Goal: Navigation & Orientation: Find specific page/section

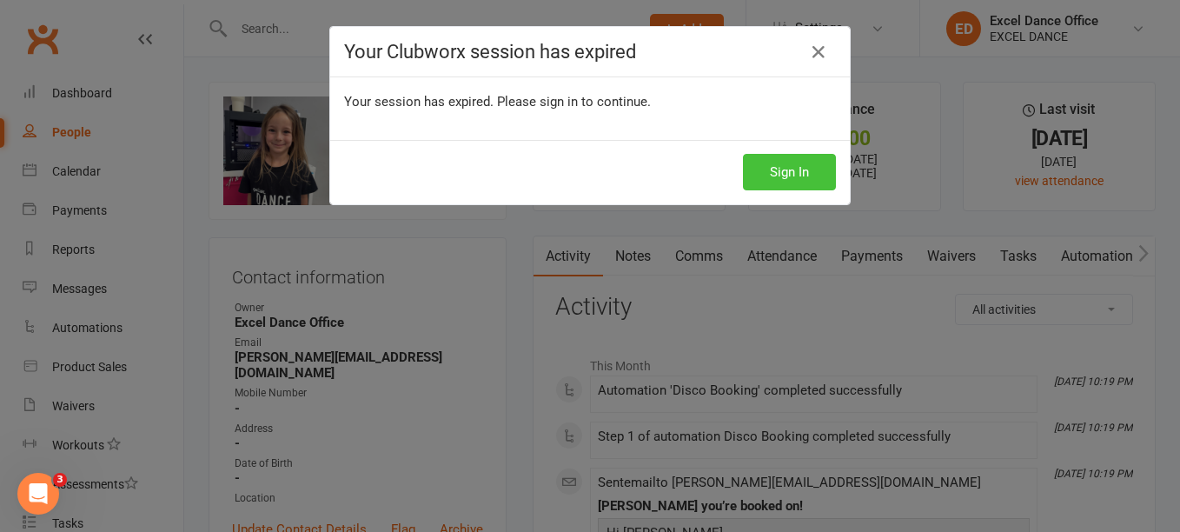
click at [768, 169] on button "Sign In" at bounding box center [789, 172] width 93 height 37
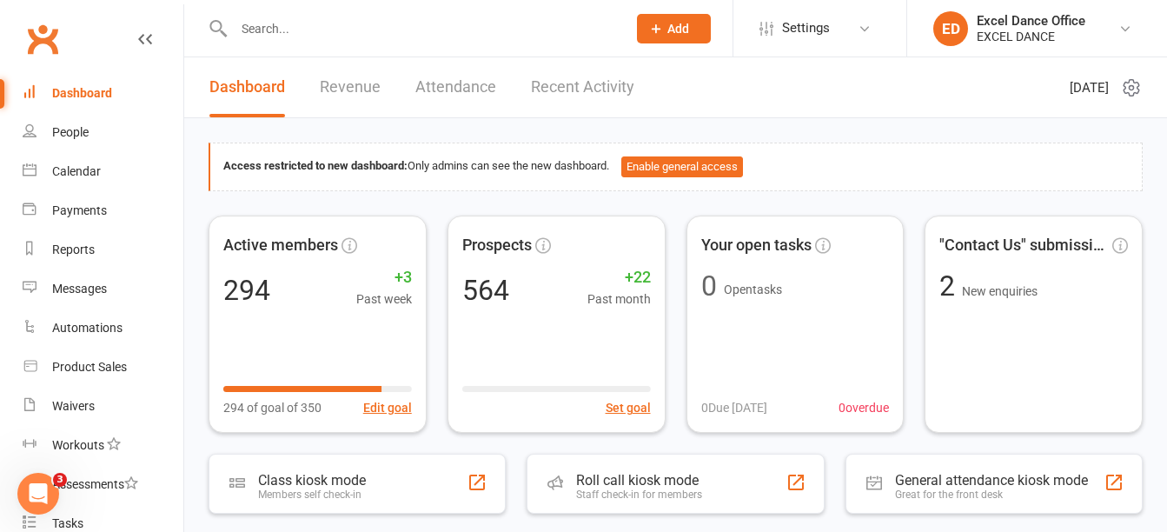
click at [303, 26] on input "text" at bounding box center [422, 29] width 386 height 24
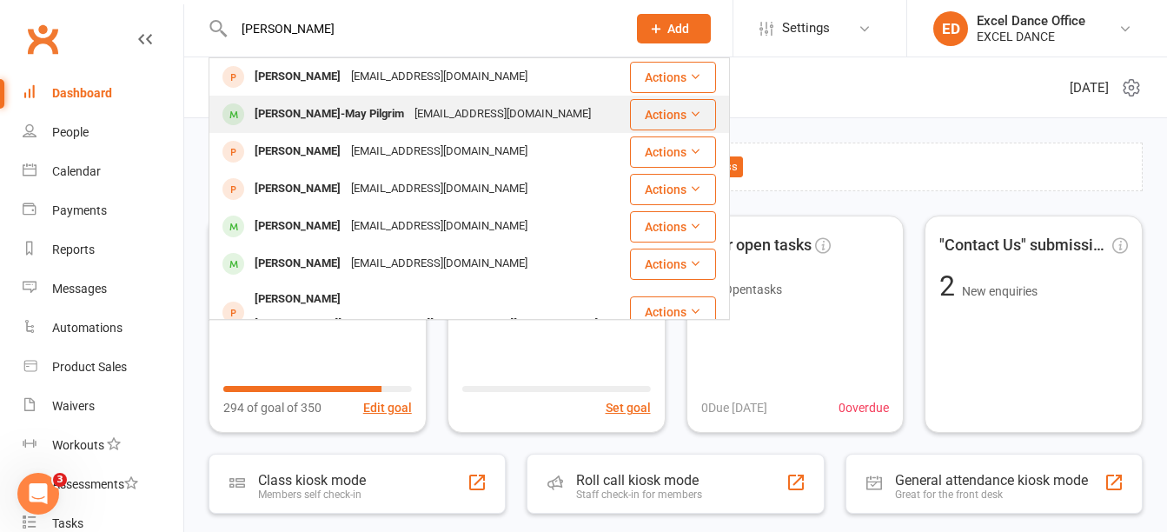
type input "katie may"
click at [409, 115] on div "lisalouise1991@googlemail.com" at bounding box center [502, 114] width 187 height 25
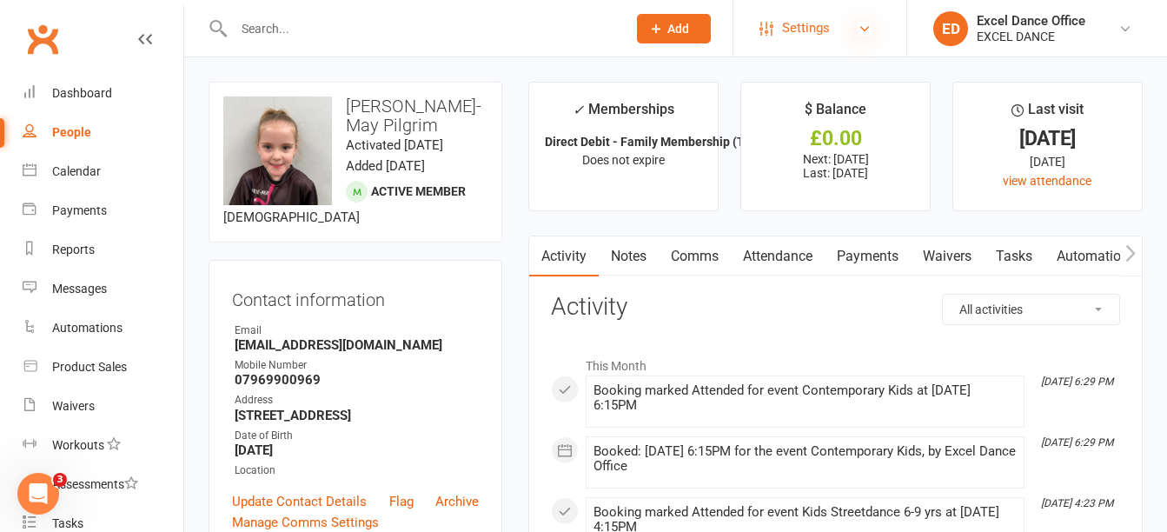
click at [860, 27] on icon at bounding box center [865, 29] width 14 height 14
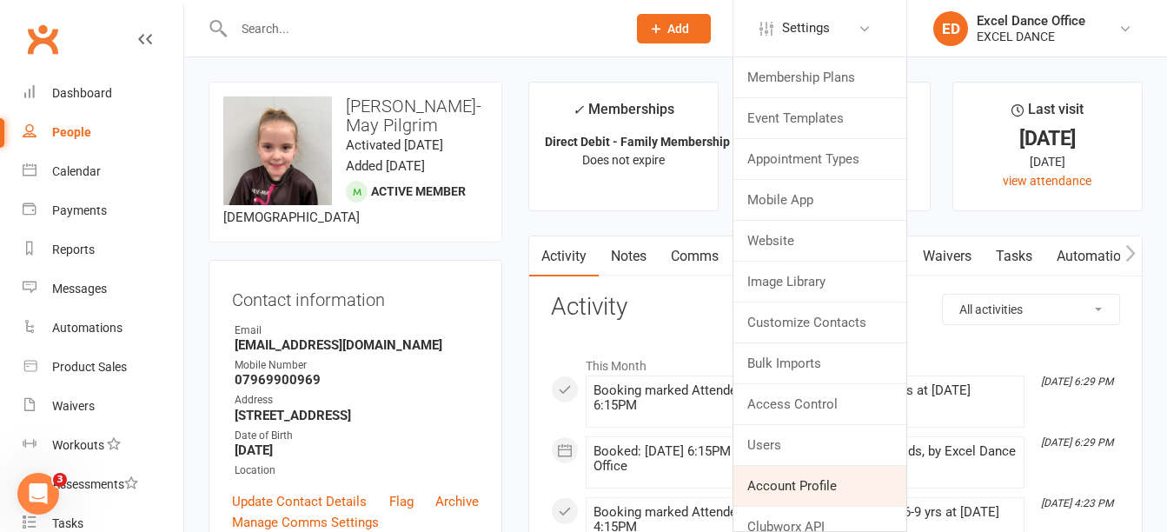
click at [812, 499] on link "Account Profile" at bounding box center [820, 486] width 173 height 40
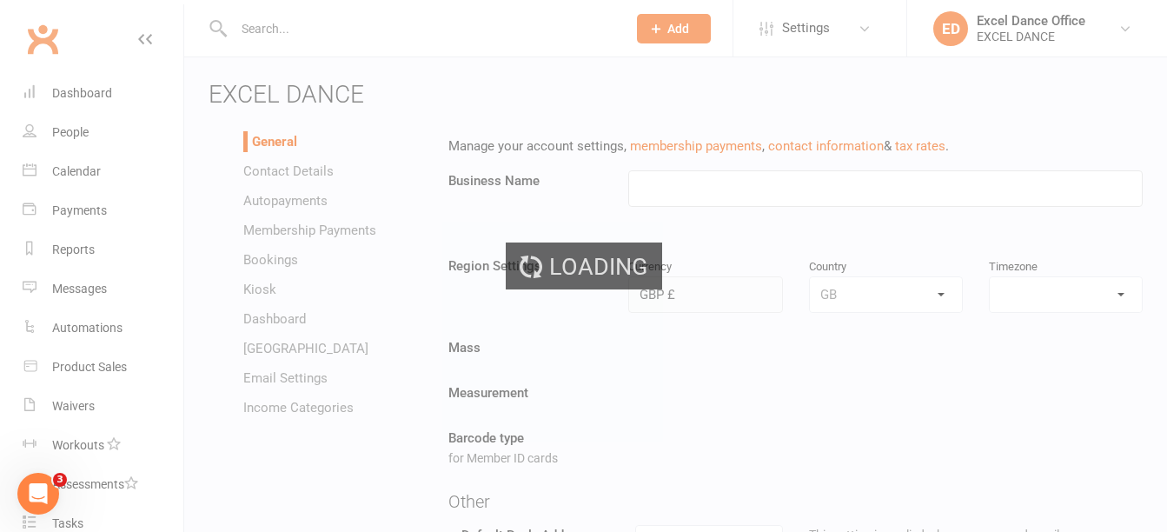
type input "EXCEL DANCE"
select select "Europe/London"
select select "info@excel-dance.co.uk"
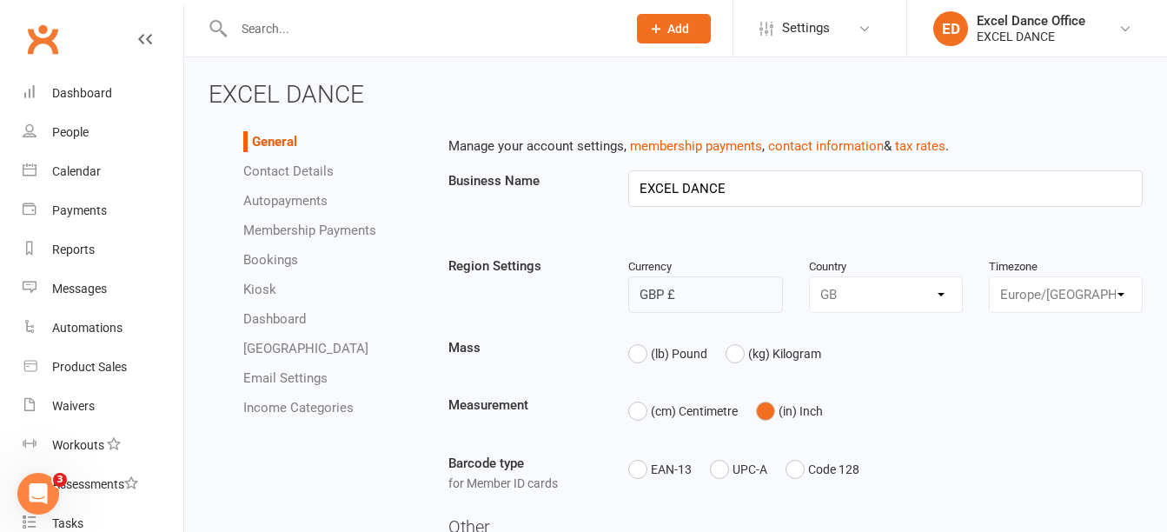
click at [283, 190] on li "Autopayments" at bounding box center [332, 200] width 179 height 21
click at [282, 208] on link "Autopayments" at bounding box center [285, 201] width 84 height 16
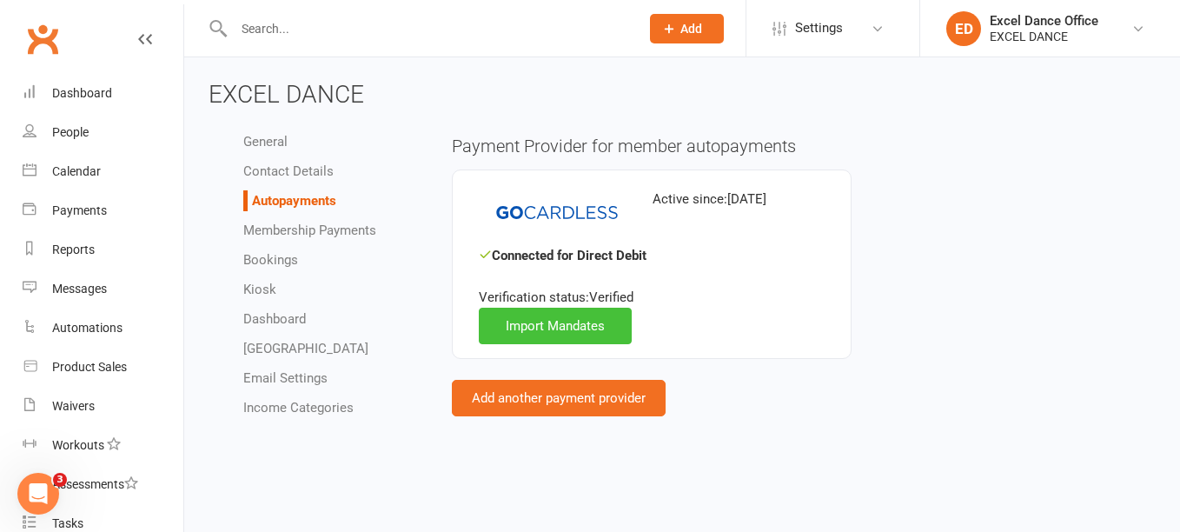
click at [533, 328] on link "Import Mandates" at bounding box center [555, 326] width 153 height 37
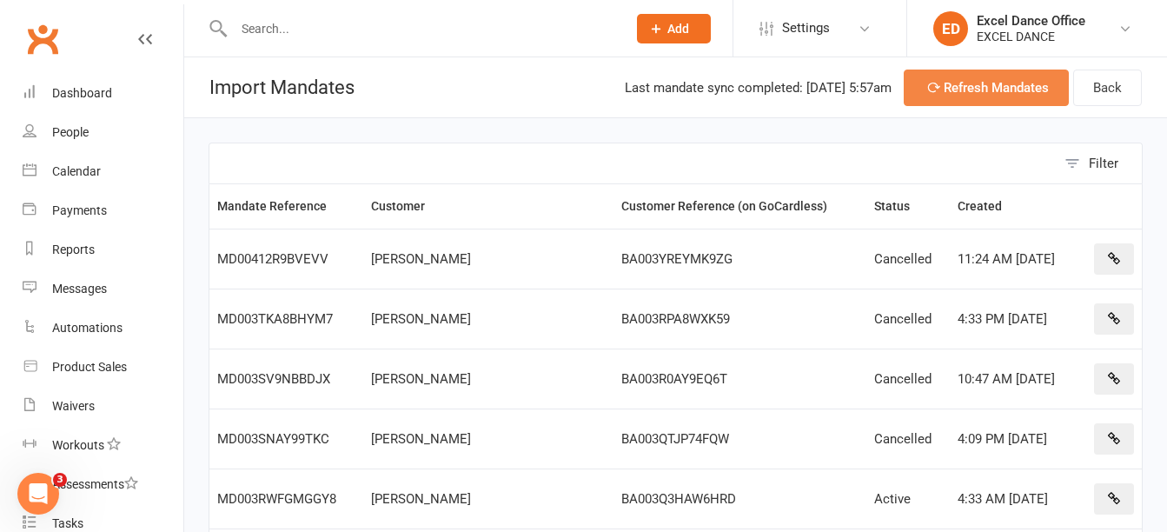
click at [966, 83] on button "Refresh Mandates" at bounding box center [986, 88] width 165 height 37
click at [475, 30] on input "text" at bounding box center [422, 29] width 386 height 24
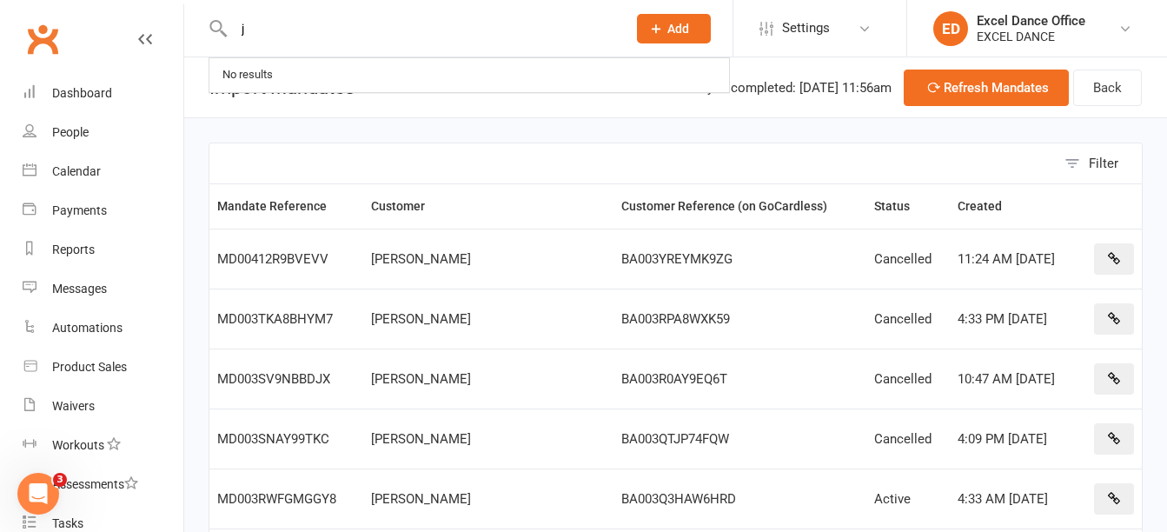
type input "jo"
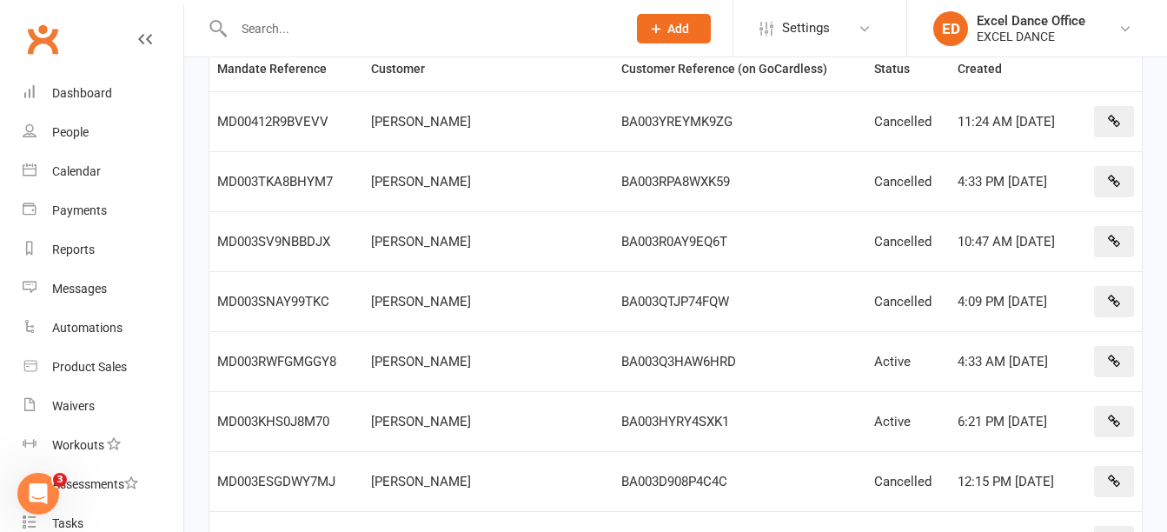
scroll to position [110, 0]
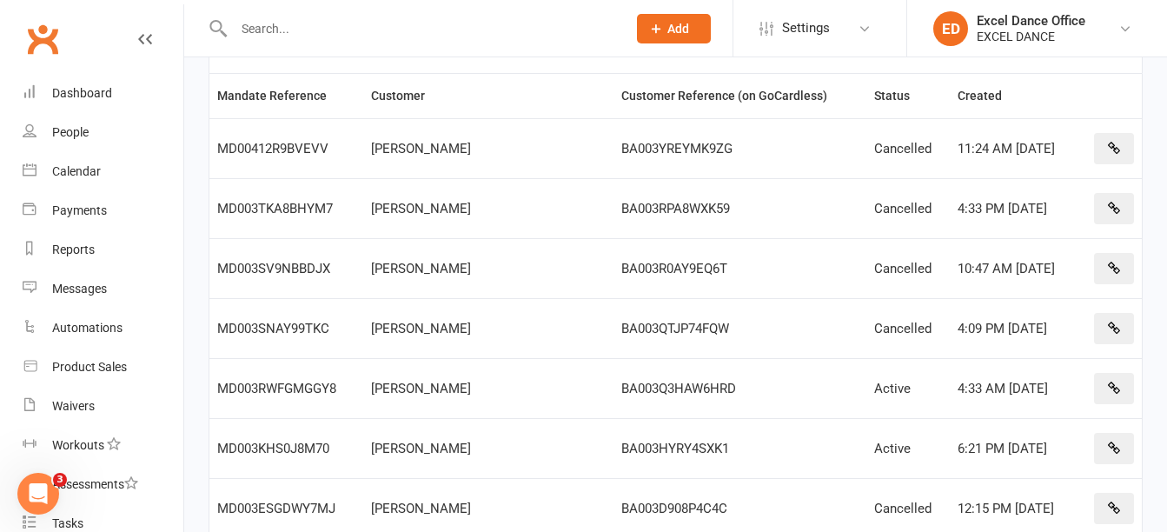
click at [1127, 298] on td at bounding box center [1110, 328] width 63 height 60
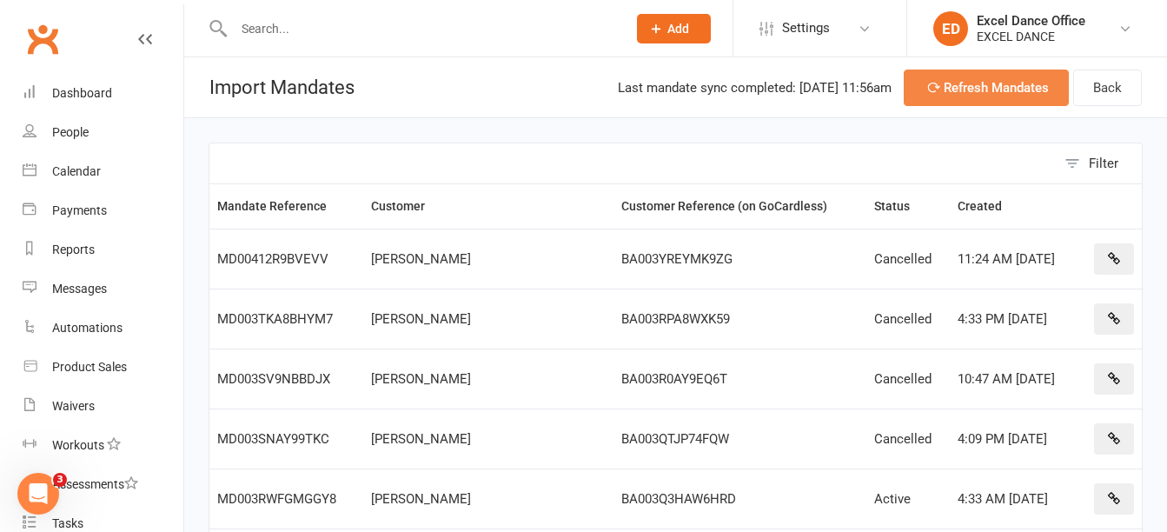
click at [920, 92] on button "Refresh Mandates" at bounding box center [986, 88] width 165 height 37
click at [81, 174] on div "Calendar" at bounding box center [76, 171] width 49 height 14
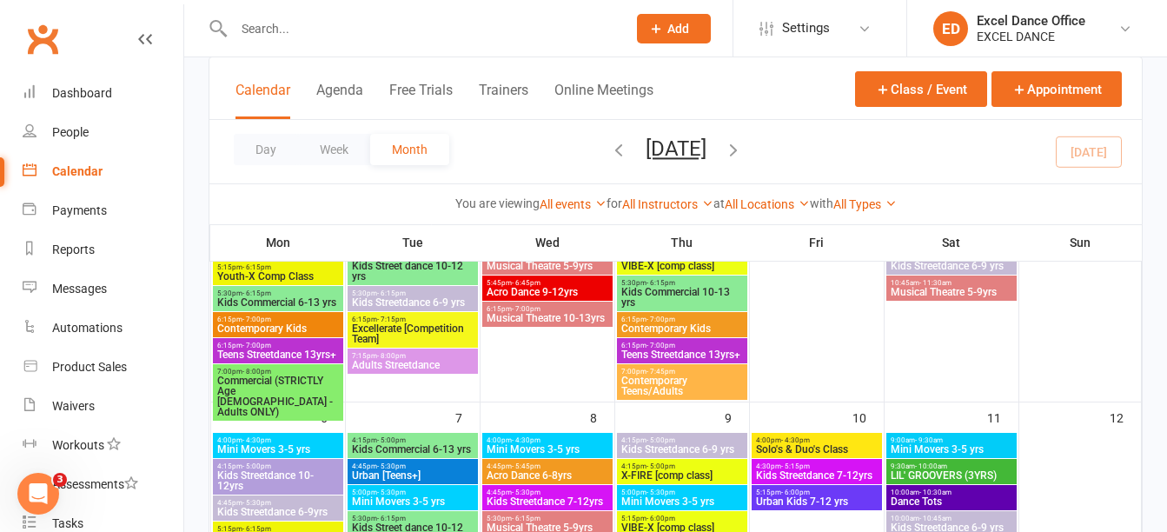
scroll to position [422, 0]
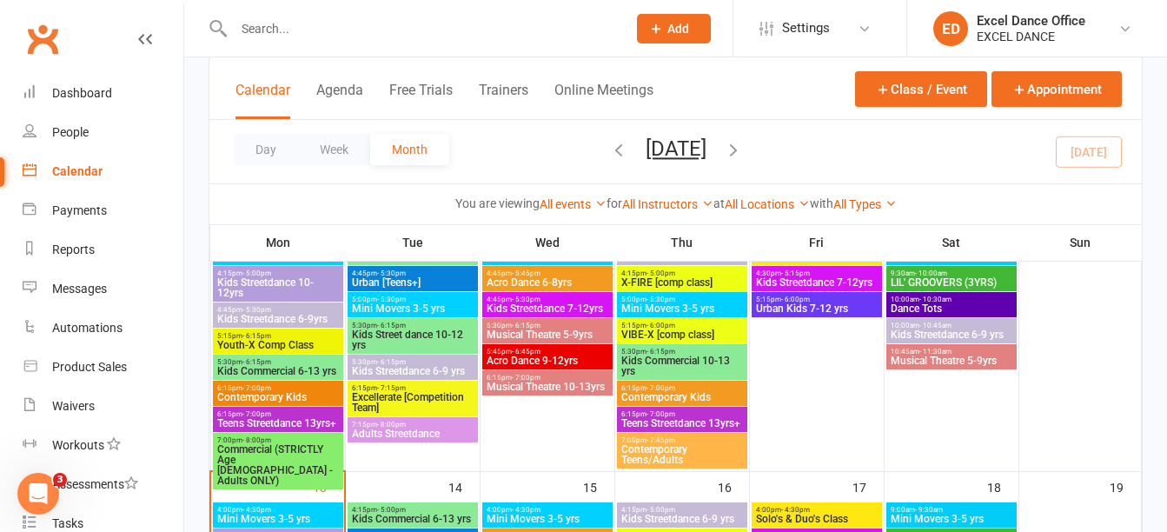
click at [252, 29] on input "text" at bounding box center [422, 29] width 386 height 24
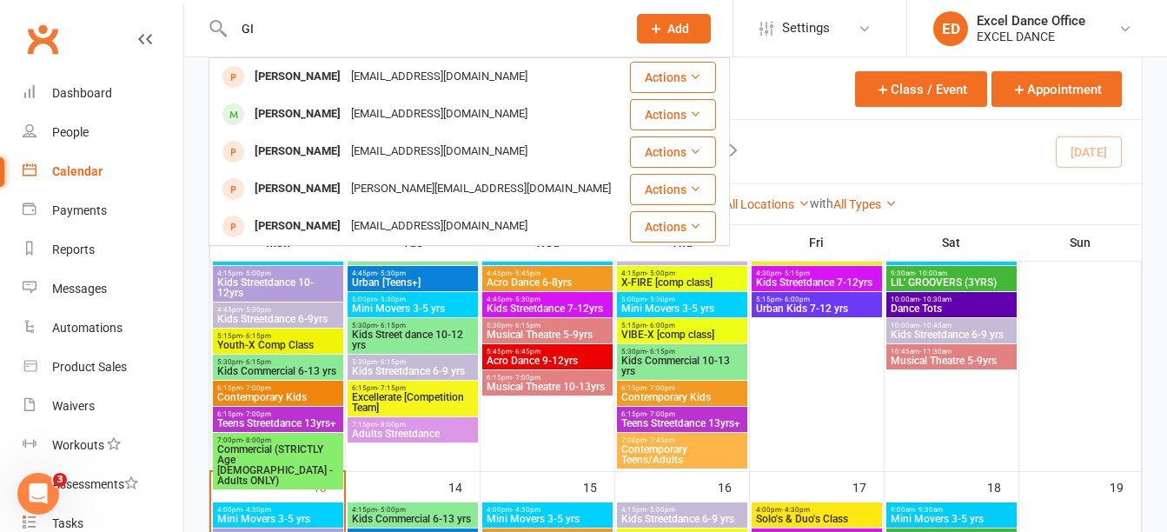
type input "G"
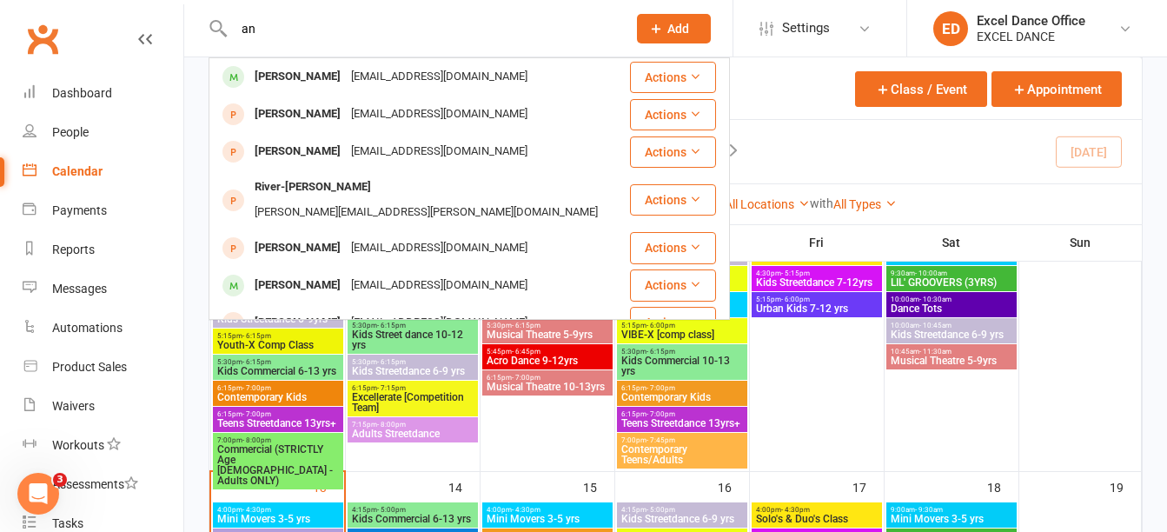
type input "a"
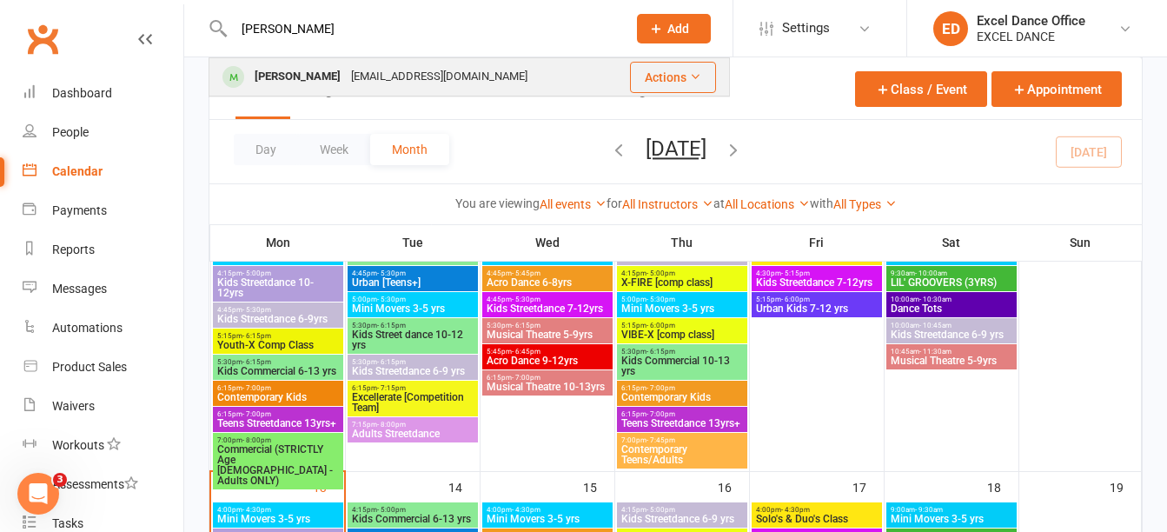
type input "wyatt"
click at [403, 82] on div "courtneylouis1999@gmail.com" at bounding box center [439, 76] width 187 height 25
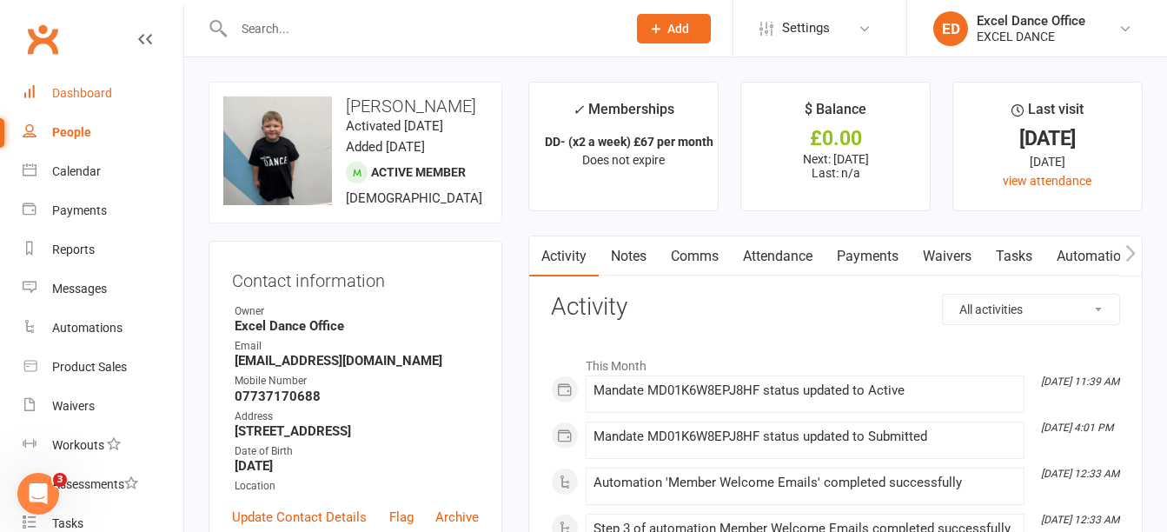
click at [91, 108] on link "Dashboard" at bounding box center [103, 93] width 161 height 39
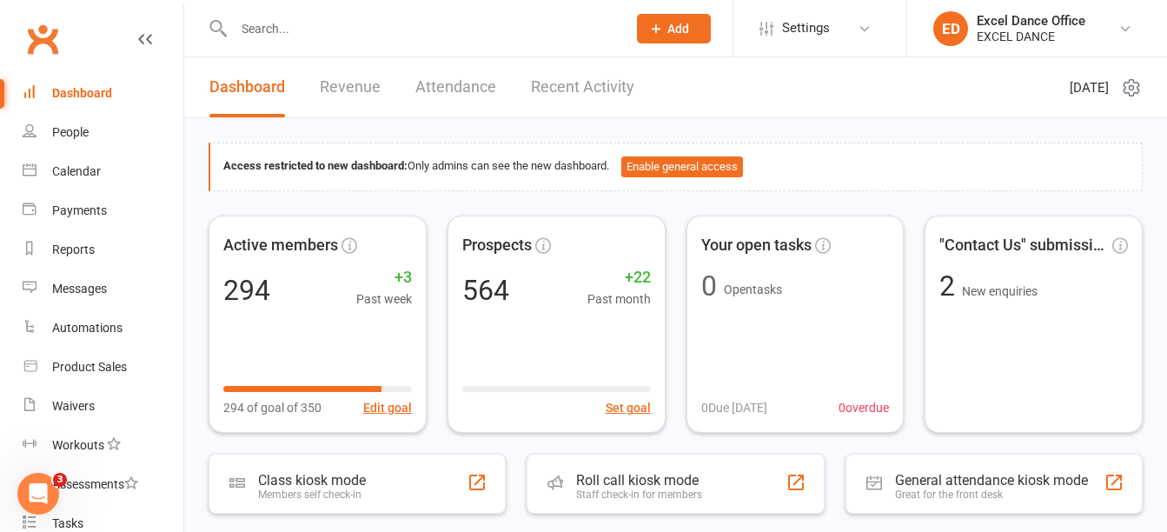
click at [258, 14] on div at bounding box center [412, 28] width 406 height 56
click at [101, 171] on link "Calendar" at bounding box center [103, 171] width 161 height 39
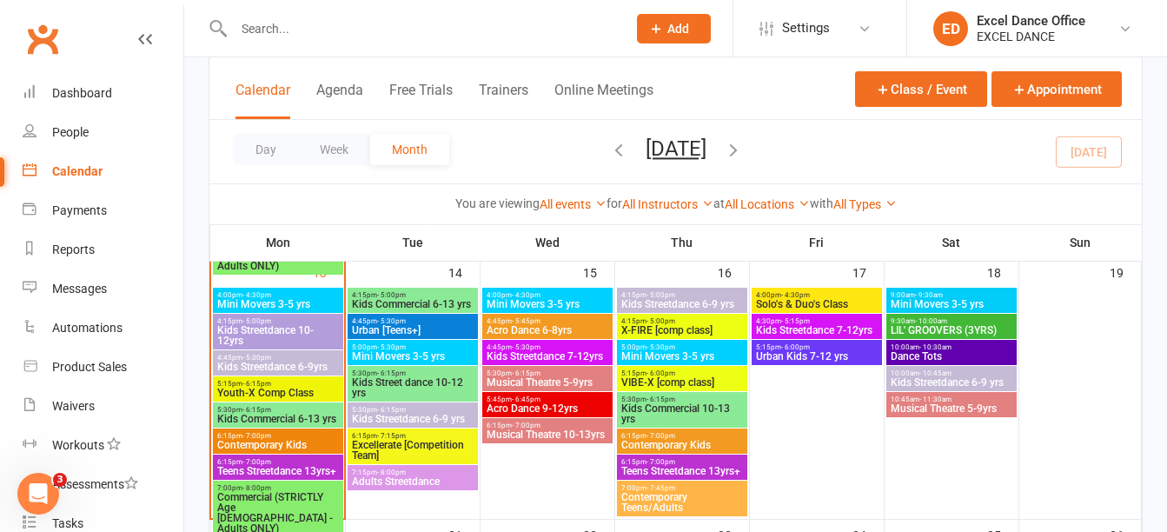
scroll to position [629, 0]
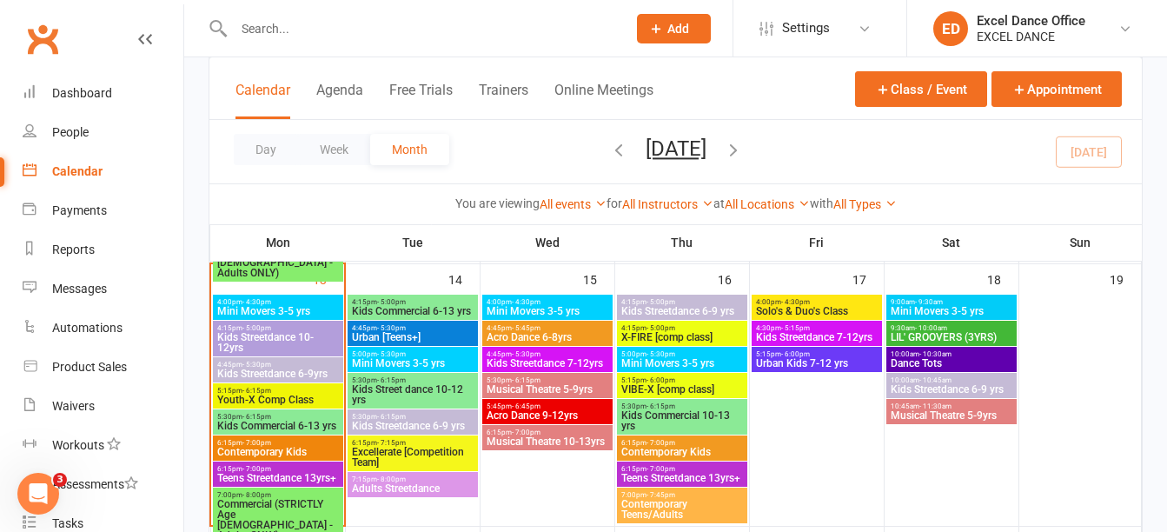
click at [663, 310] on span "Kids Streetdance 6-9 yrs" at bounding box center [682, 311] width 123 height 10
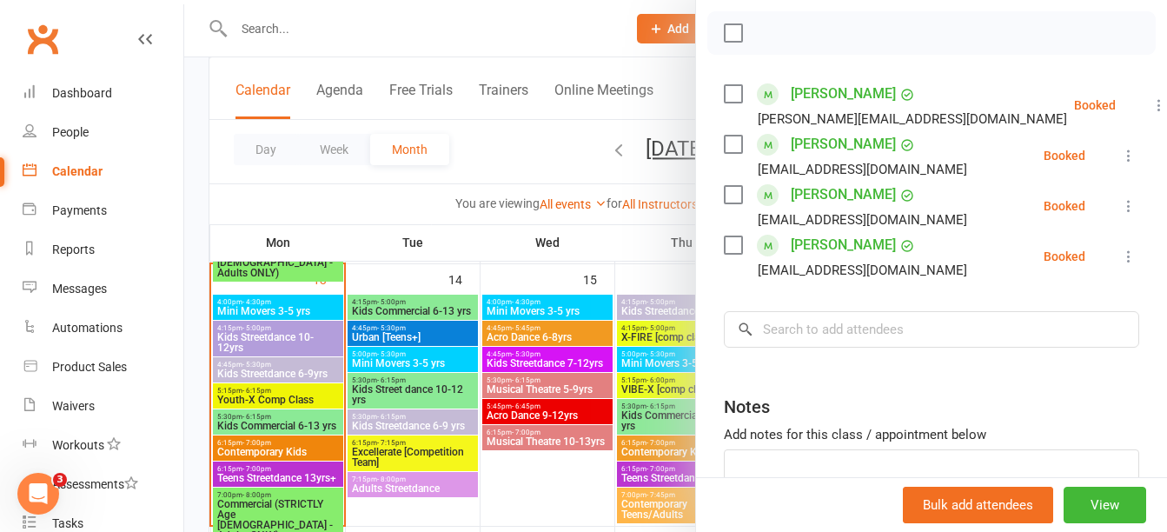
scroll to position [0, 0]
